Goal: Task Accomplishment & Management: Manage account settings

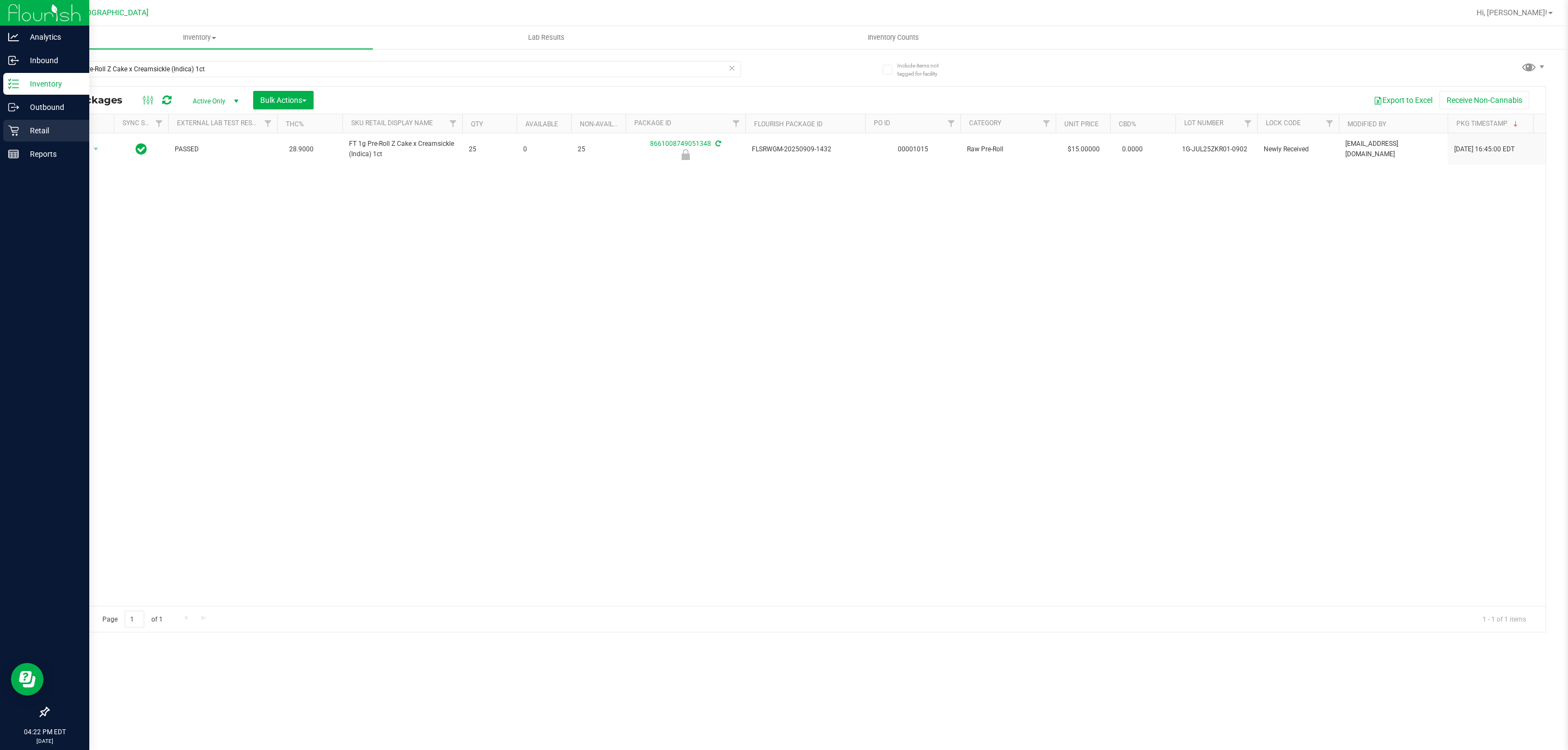
type input "FT 1g Pre-Roll Z Cake x Creamsickle (Indica) 1ct"
click at [17, 131] on icon at bounding box center [13, 130] width 11 height 11
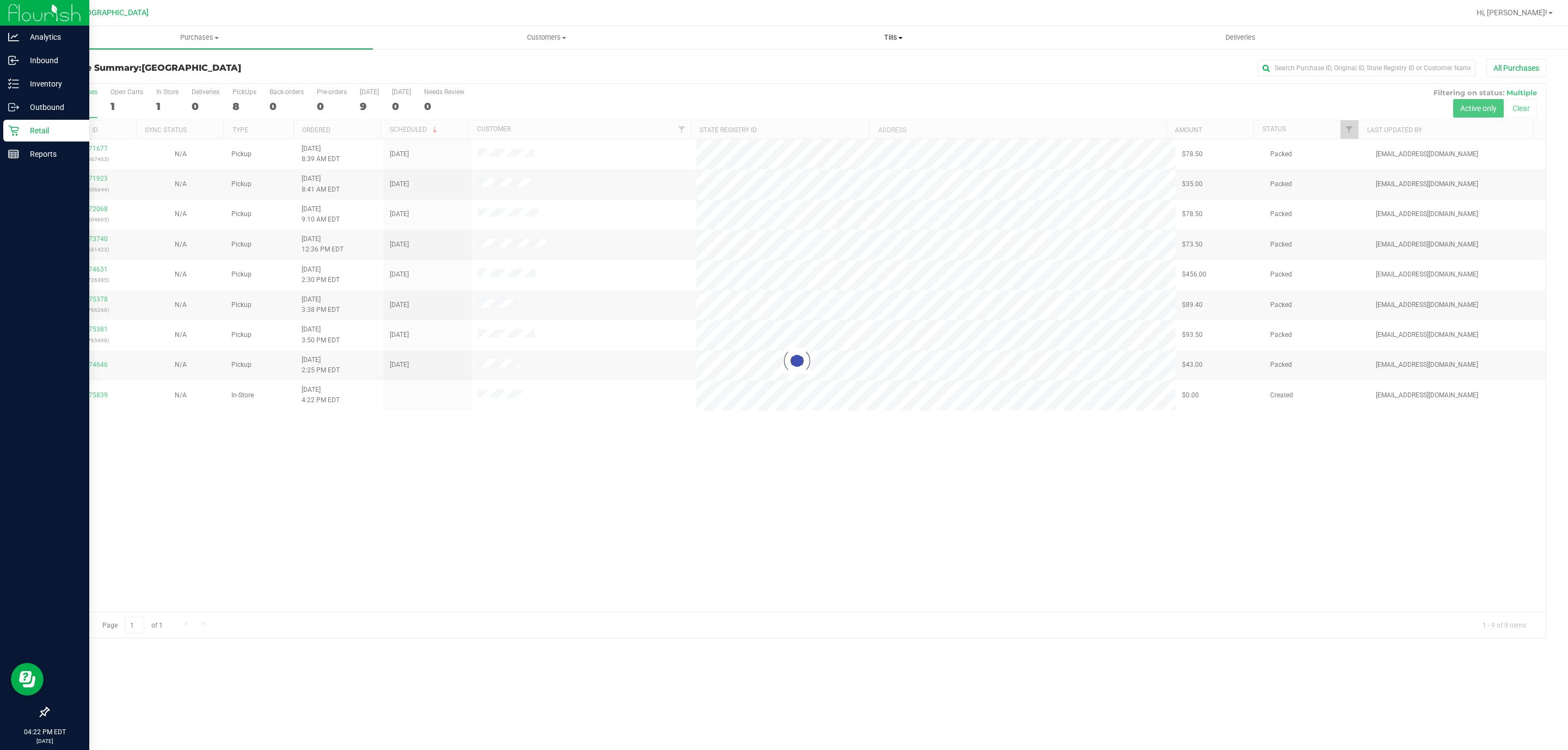
click at [889, 41] on span "Tills" at bounding box center [893, 37] width 345 height 9
click at [891, 68] on li "Manage tills" at bounding box center [894, 66] width 347 height 13
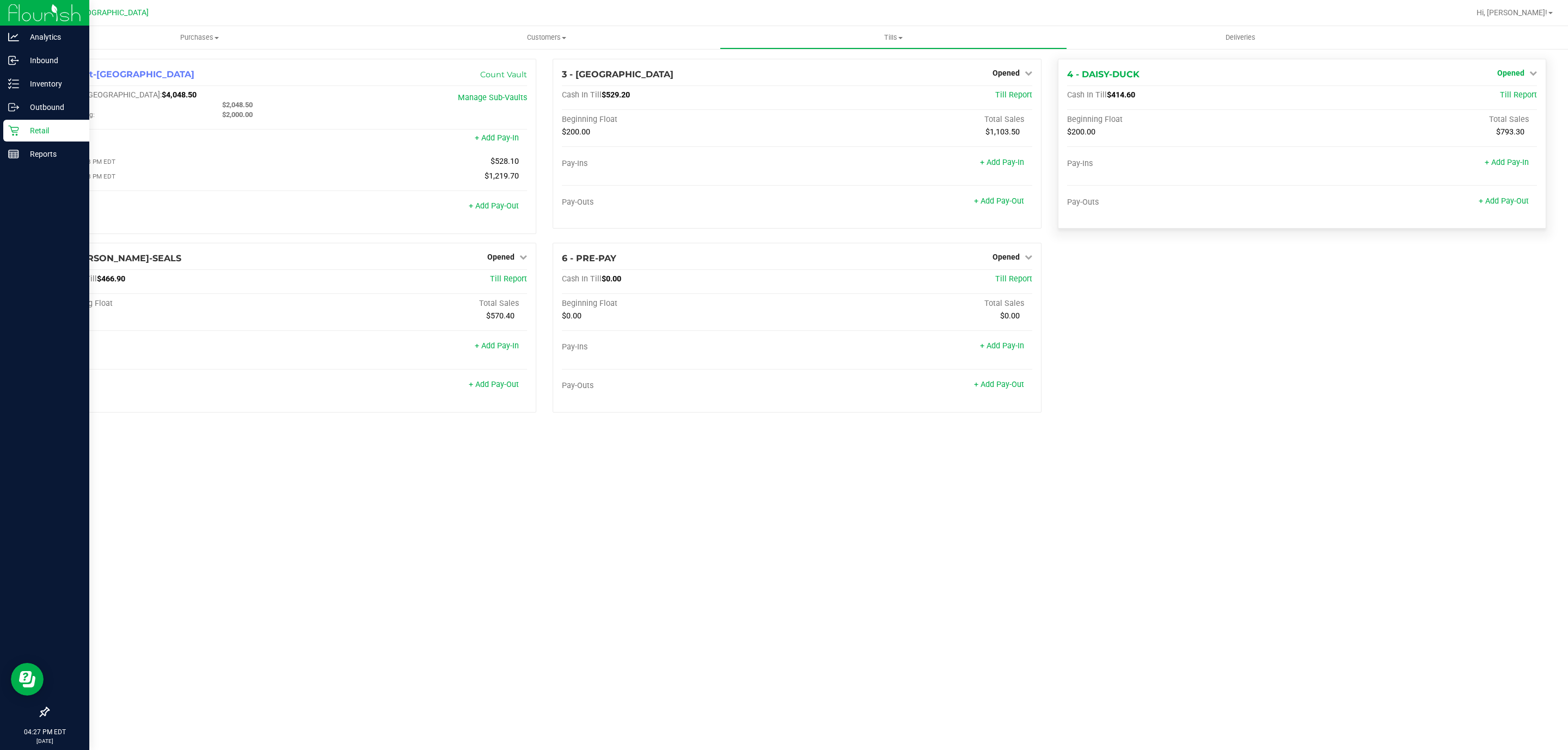
click at [1533, 72] on icon at bounding box center [1533, 72] width 8 height 8
click at [1514, 97] on link "Close Till" at bounding box center [1512, 96] width 29 height 9
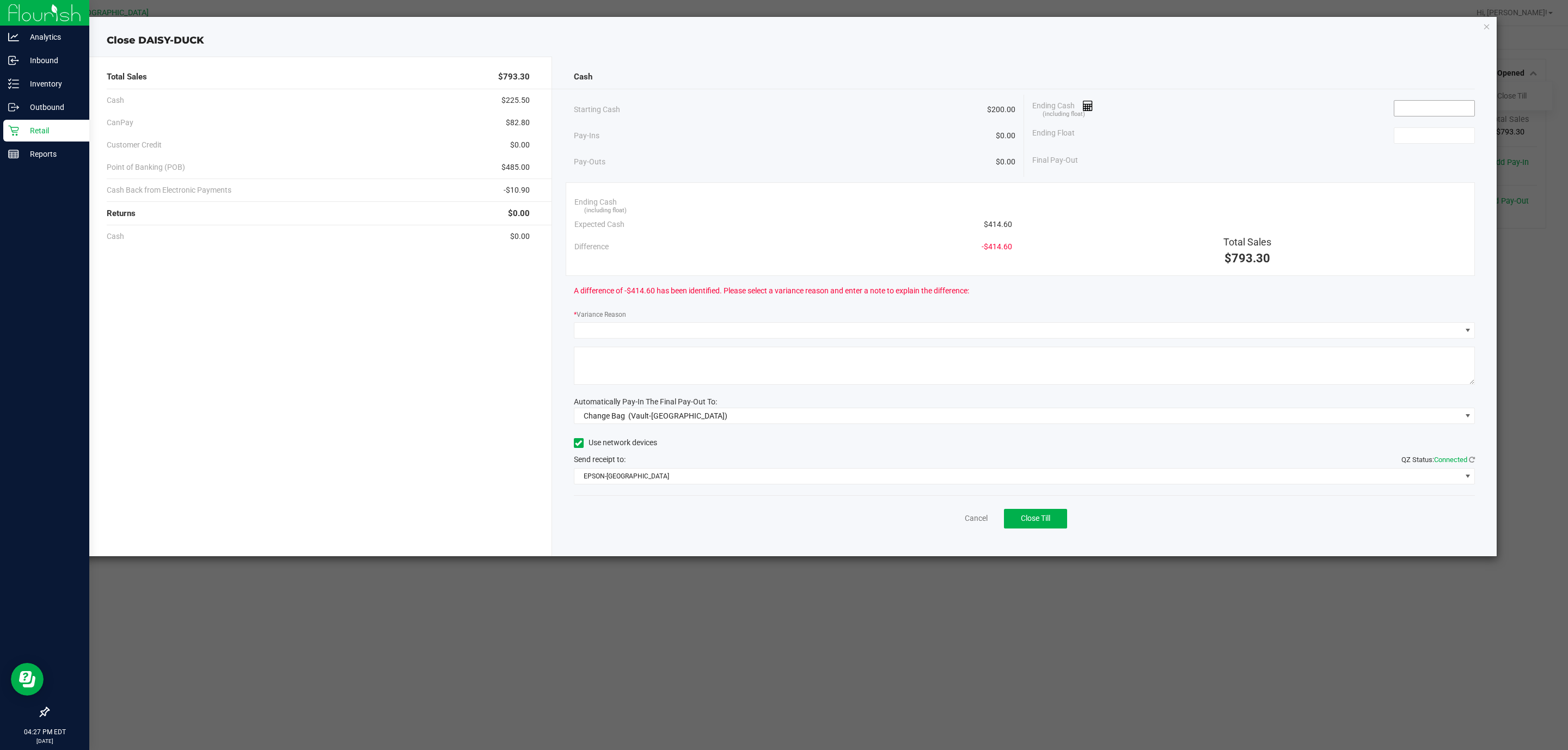
click at [1465, 110] on input at bounding box center [1434, 109] width 80 height 16
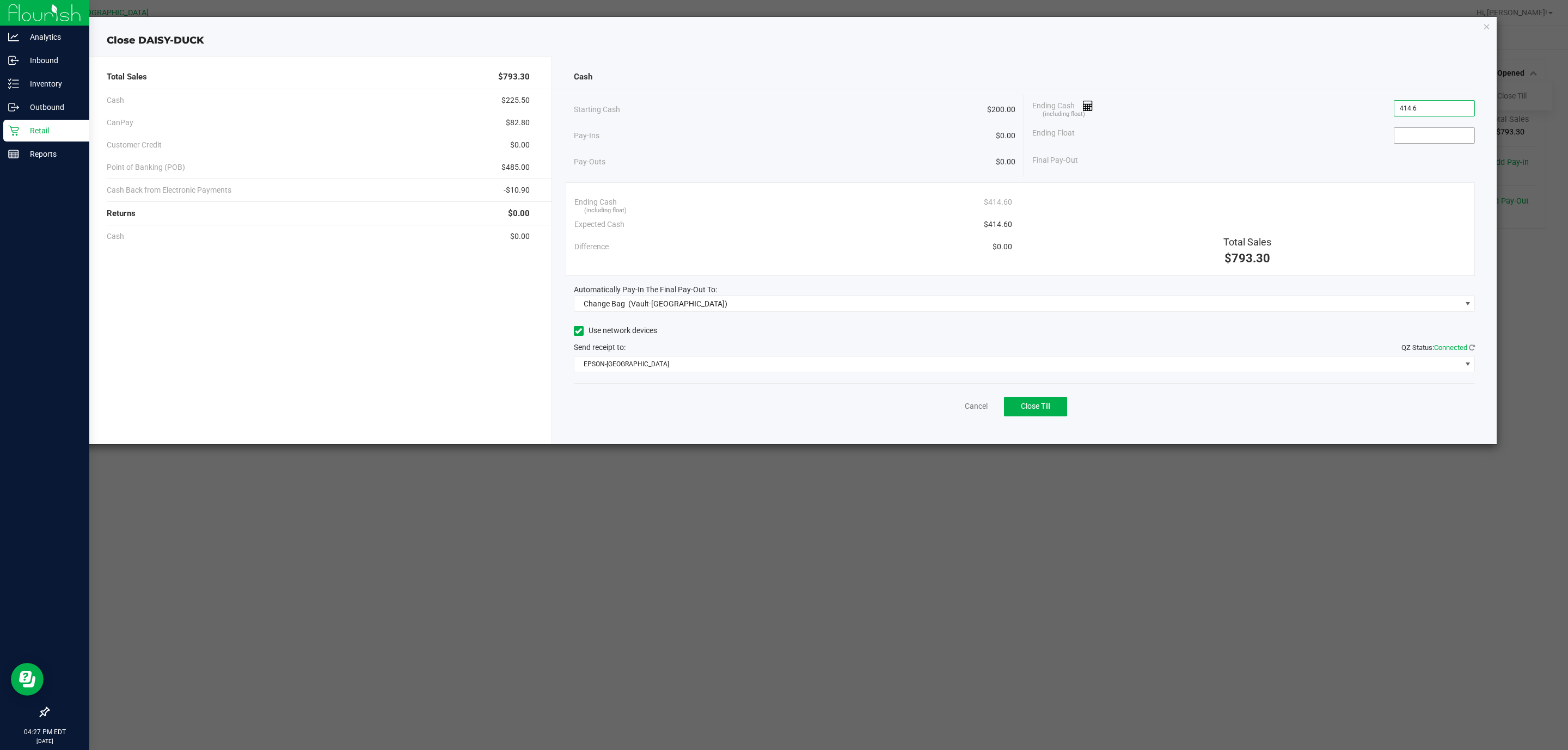
type input "$414.60"
click at [1460, 130] on input at bounding box center [1434, 136] width 80 height 16
type input "$200.00"
click at [914, 304] on span "Change Bag (Vault-[GEOGRAPHIC_DATA])" at bounding box center [1017, 304] width 887 height 16
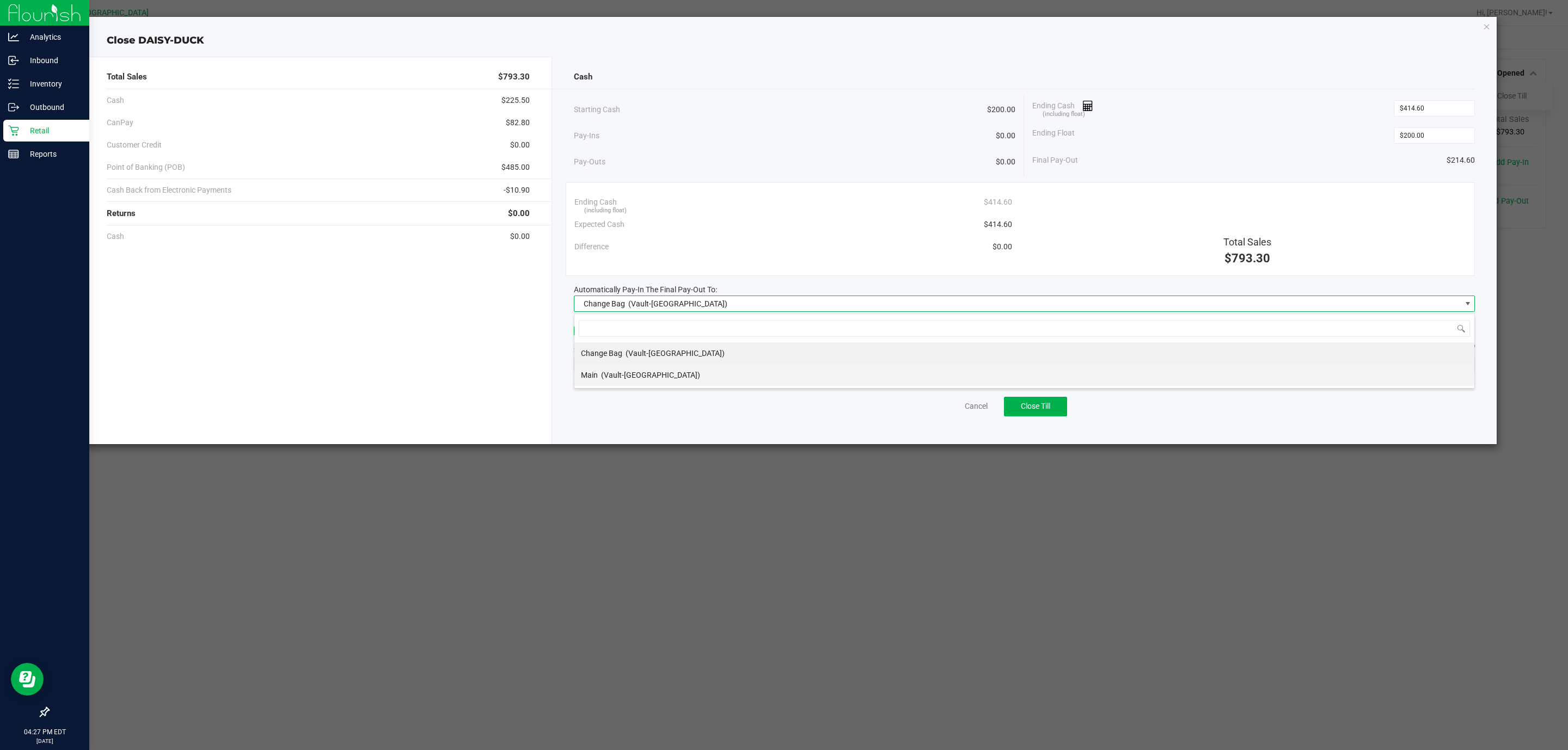
click at [677, 376] on span "(Vault-[GEOGRAPHIC_DATA])" at bounding box center [650, 375] width 99 height 9
click at [688, 362] on span "EPSON-[GEOGRAPHIC_DATA]" at bounding box center [1017, 364] width 887 height 16
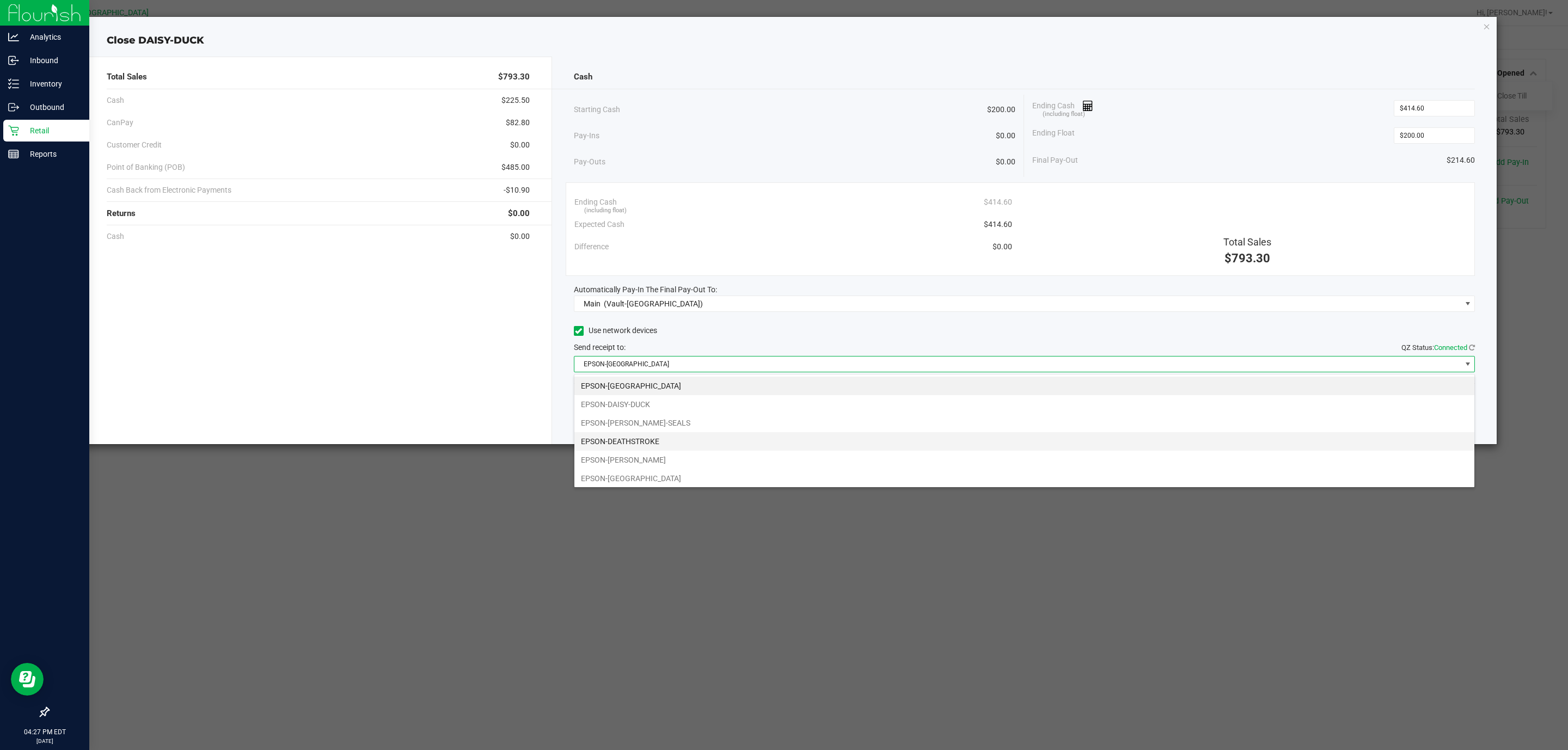
click at [629, 438] on li "EPSON-DEATHSTROKE" at bounding box center [1024, 441] width 900 height 18
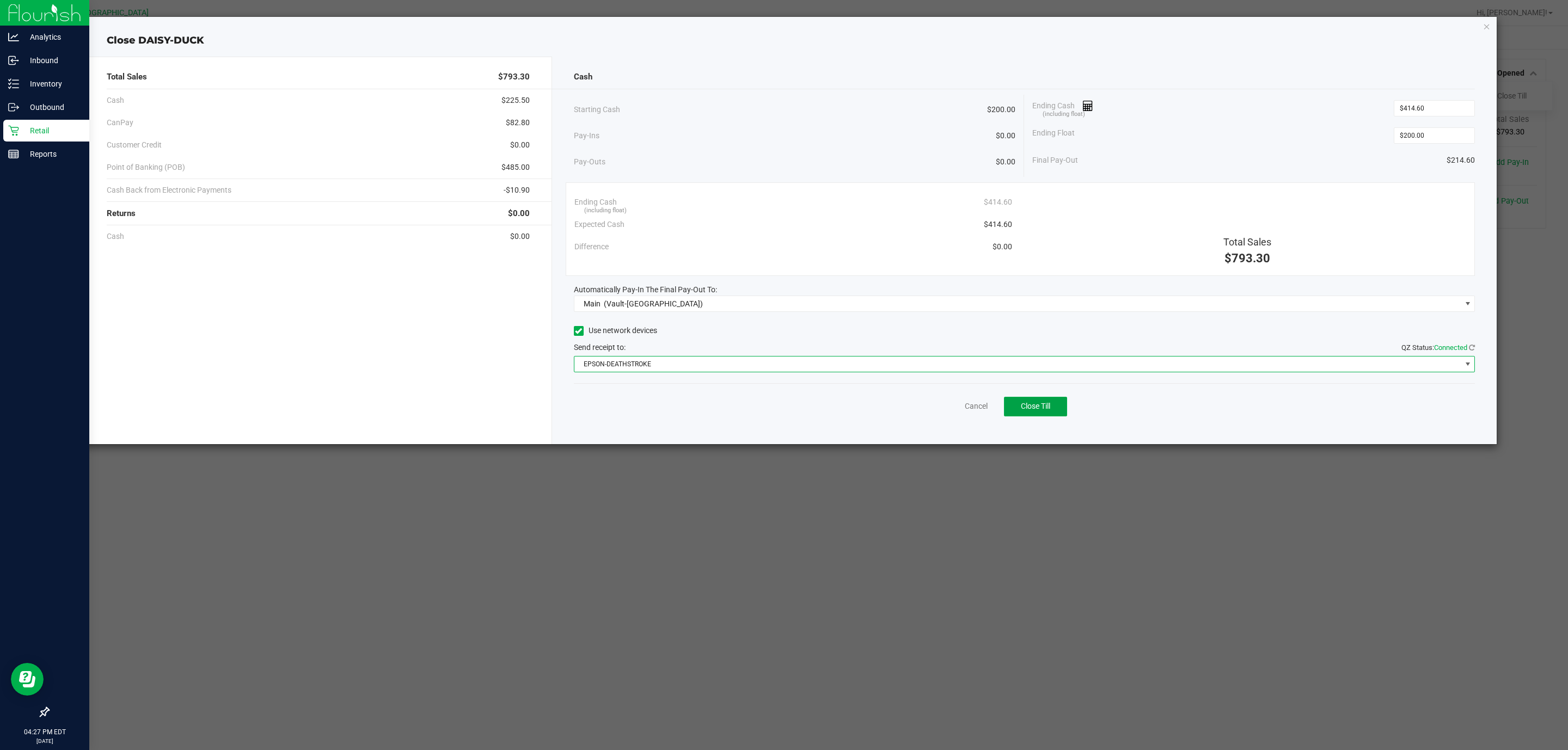
click at [1056, 397] on div "Cancel Close Till" at bounding box center [1025, 404] width 901 height 42
click at [1039, 416] on button "Close Till" at bounding box center [1035, 407] width 63 height 20
drag, startPoint x: 928, startPoint y: 407, endPoint x: 954, endPoint y: 412, distance: 26.5
click at [952, 412] on div "Dismiss Reprint Closing Receipt" at bounding box center [1025, 404] width 901 height 42
click at [955, 412] on link "Dismiss" at bounding box center [952, 406] width 26 height 11
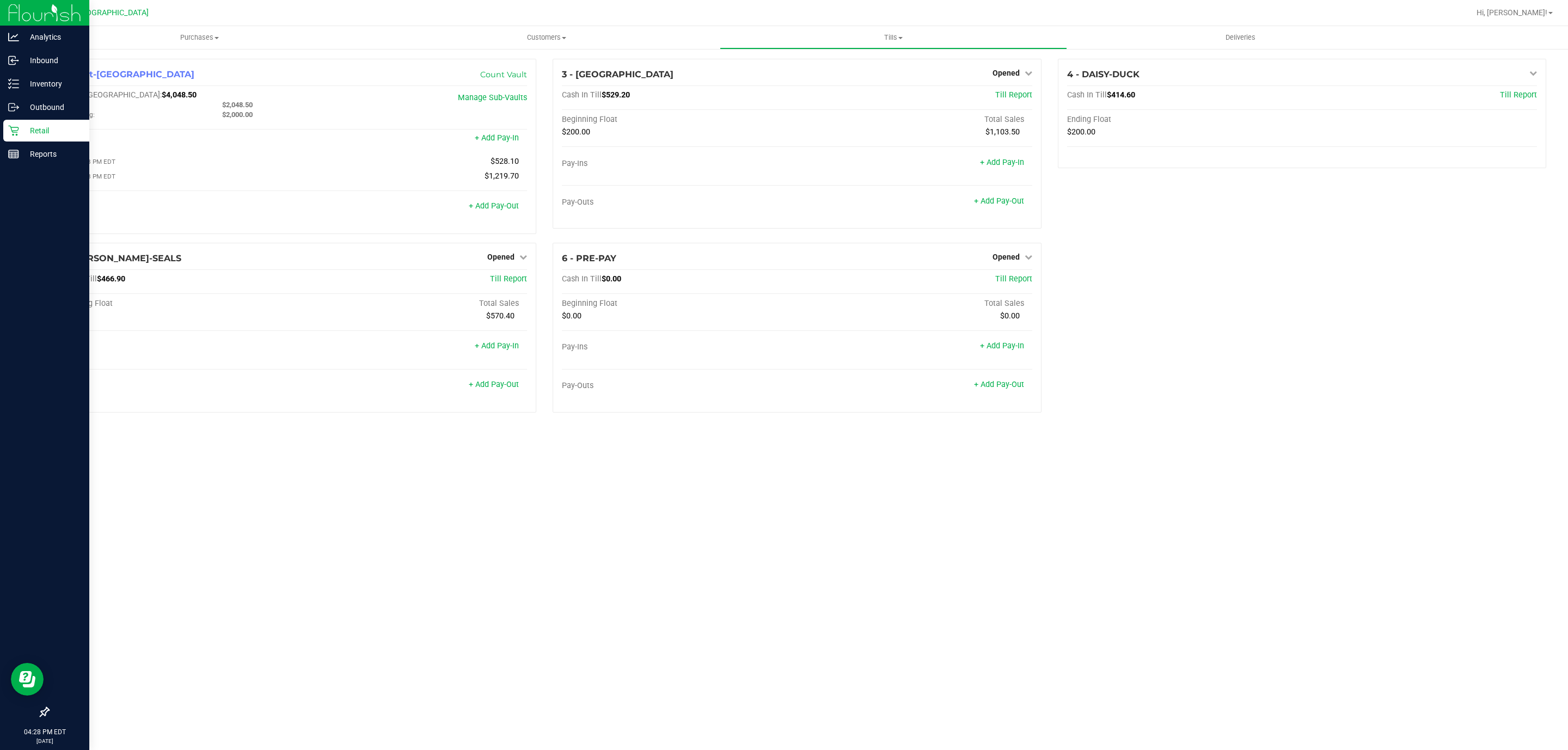
click at [1129, 428] on div "1 - Vault-[GEOGRAPHIC_DATA] Count Vault Cash In Vault: $4,048.50 Main: $2,048.5…" at bounding box center [797, 239] width 1542 height 384
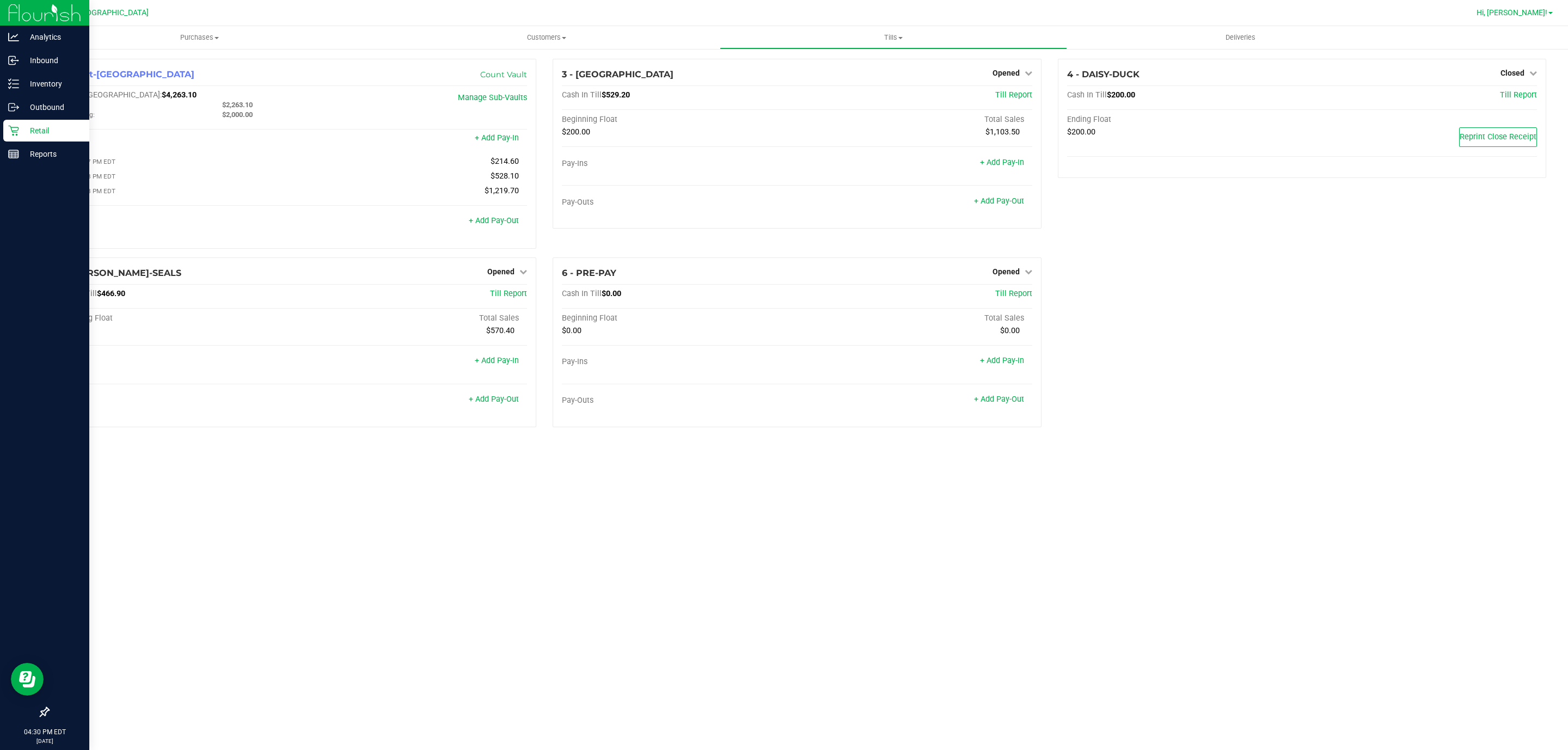
click at [1542, 18] on link "Hi, [PERSON_NAME]!" at bounding box center [1514, 12] width 85 height 11
click at [1524, 110] on li "Sign Out" at bounding box center [1519, 116] width 82 height 20
